Goal: Use online tool/utility: Utilize a website feature to perform a specific function

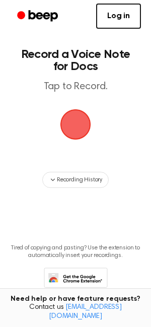
click at [79, 129] on span "button" at bounding box center [75, 124] width 41 height 41
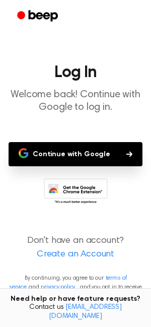
click at [87, 154] on button "Continue with Google" at bounding box center [76, 154] width 134 height 24
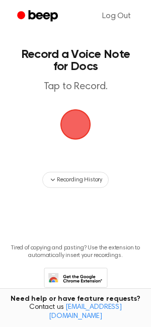
click at [79, 127] on span "button" at bounding box center [75, 124] width 37 height 37
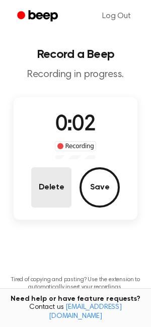
click at [50, 188] on button "Delete" at bounding box center [51, 187] width 40 height 40
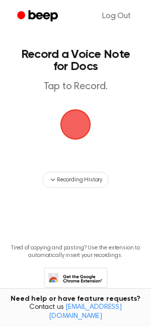
click at [80, 124] on span "button" at bounding box center [76, 124] width 34 height 34
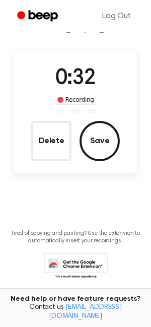
scroll to position [50, 0]
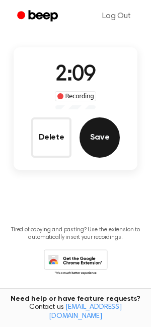
click at [97, 140] on button "Save" at bounding box center [100, 138] width 40 height 40
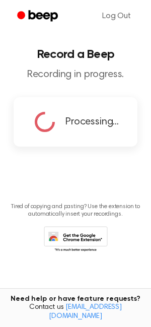
scroll to position [0, 0]
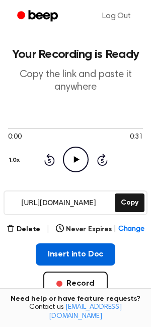
click at [76, 250] on button "Insert into Doc" at bounding box center [76, 255] width 80 height 22
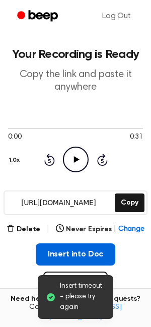
click at [67, 252] on button "Insert into Doc" at bounding box center [76, 255] width 80 height 22
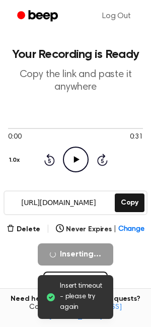
click at [52, 208] on input "[URL][DOMAIN_NAME]" at bounding box center [59, 203] width 108 height 23
click at [66, 179] on div "0:00 0:31 1.0x Rewind 5 seconds Play Audio Skip 5 seconds" at bounding box center [75, 148] width 135 height 77
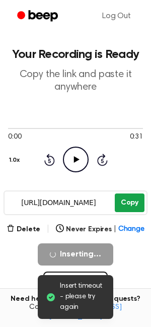
click at [134, 201] on button "Copy" at bounding box center [130, 203] width 30 height 19
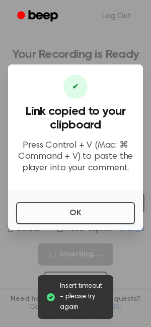
click at [91, 215] on button "OK" at bounding box center [75, 213] width 119 height 22
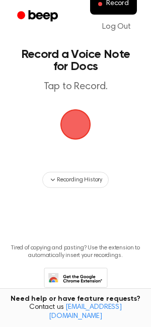
click at [83, 121] on span "button" at bounding box center [76, 124] width 31 height 31
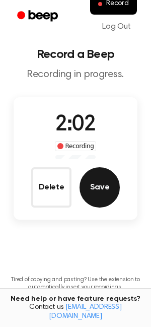
click at [105, 195] on button "Save" at bounding box center [100, 187] width 40 height 40
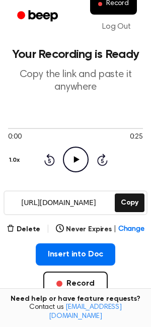
drag, startPoint x: 128, startPoint y: 127, endPoint x: 143, endPoint y: 126, distance: 15.2
click at [143, 127] on main "Your Recording is Ready Copy the link and paste it anywhere 0:00 0:25 1.0x Rewi…" at bounding box center [75, 244] width 151 height 488
click at [125, 126] on div at bounding box center [75, 128] width 135 height 8
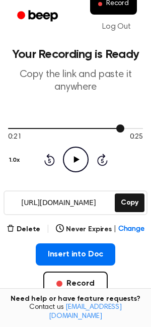
click at [132, 128] on div at bounding box center [75, 128] width 135 height 1
click at [138, 129] on div at bounding box center [75, 128] width 135 height 8
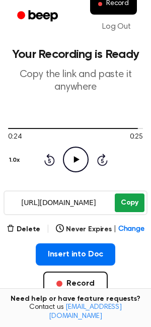
click at [123, 205] on button "Copy" at bounding box center [130, 203] width 30 height 19
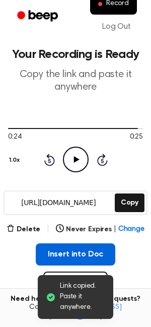
click at [86, 257] on button "Insert into Doc" at bounding box center [76, 255] width 80 height 22
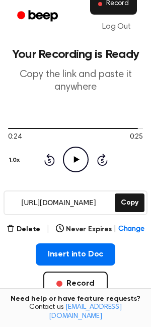
click at [114, 3] on span "Record" at bounding box center [117, 3] width 23 height 9
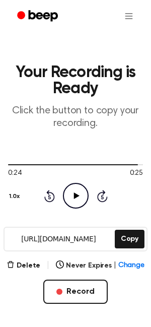
click at [25, 258] on main "Your Recording is Ready Click the button to copy your recording. 0:24 0:25 1.0x…" at bounding box center [75, 180] width 151 height 361
click at [25, 263] on button "Delete" at bounding box center [24, 266] width 34 height 11
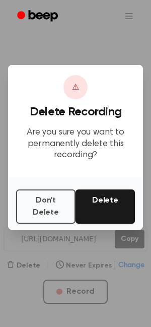
click at [106, 211] on button "Delete" at bounding box center [106, 207] width 60 height 34
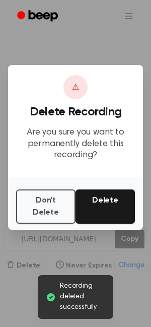
click at [120, 310] on div at bounding box center [75, 163] width 151 height 327
click at [53, 212] on button "Don't Delete" at bounding box center [46, 207] width 60 height 34
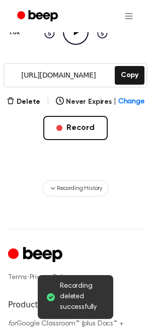
scroll to position [143, 0]
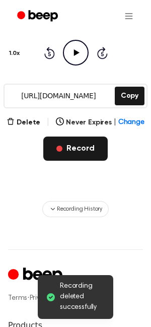
click at [73, 144] on button "Record" at bounding box center [75, 149] width 64 height 24
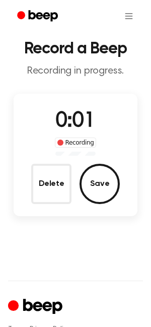
scroll to position [0, 0]
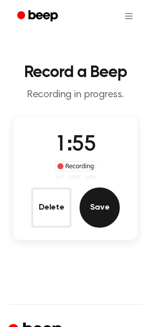
click at [101, 207] on button "Save" at bounding box center [100, 208] width 40 height 40
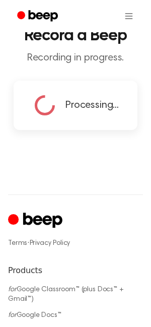
scroll to position [37, 0]
